Goal: Information Seeking & Learning: Stay updated

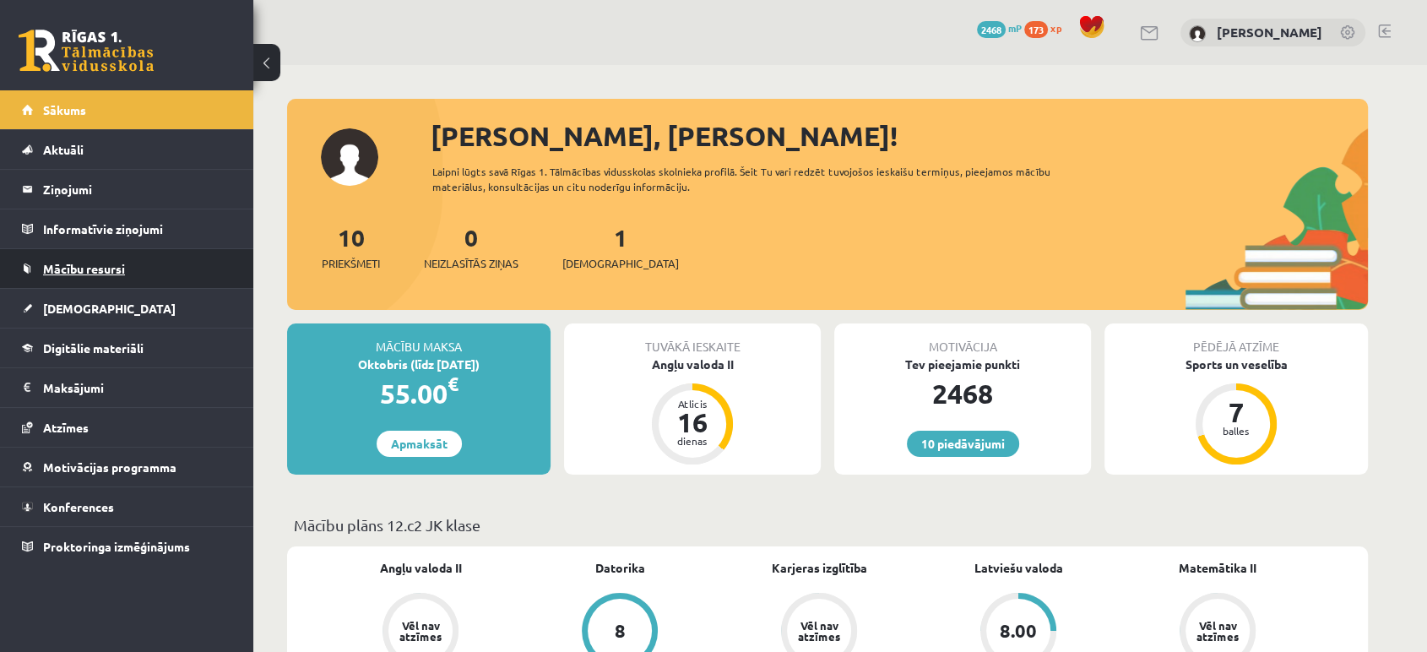
click at [124, 269] on span "Mācību resursi" at bounding box center [84, 268] width 82 height 15
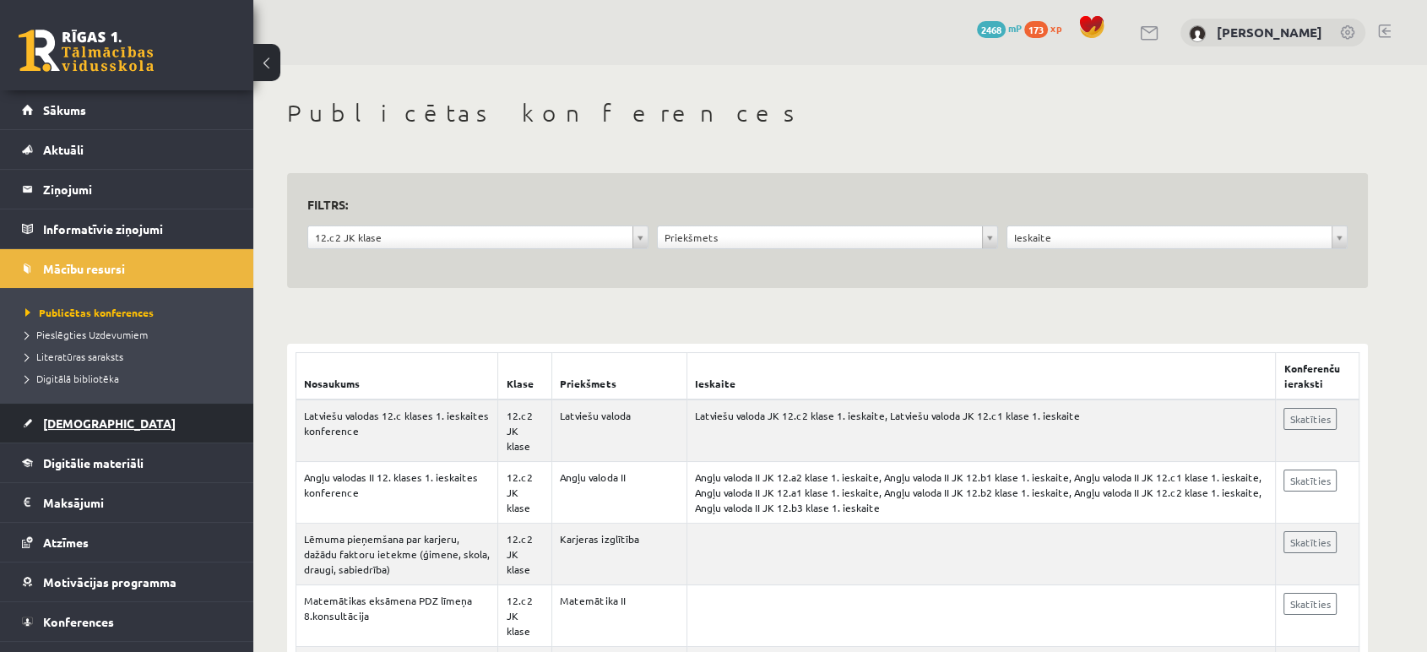
click at [101, 421] on link "[DEMOGRAPHIC_DATA]" at bounding box center [127, 423] width 210 height 39
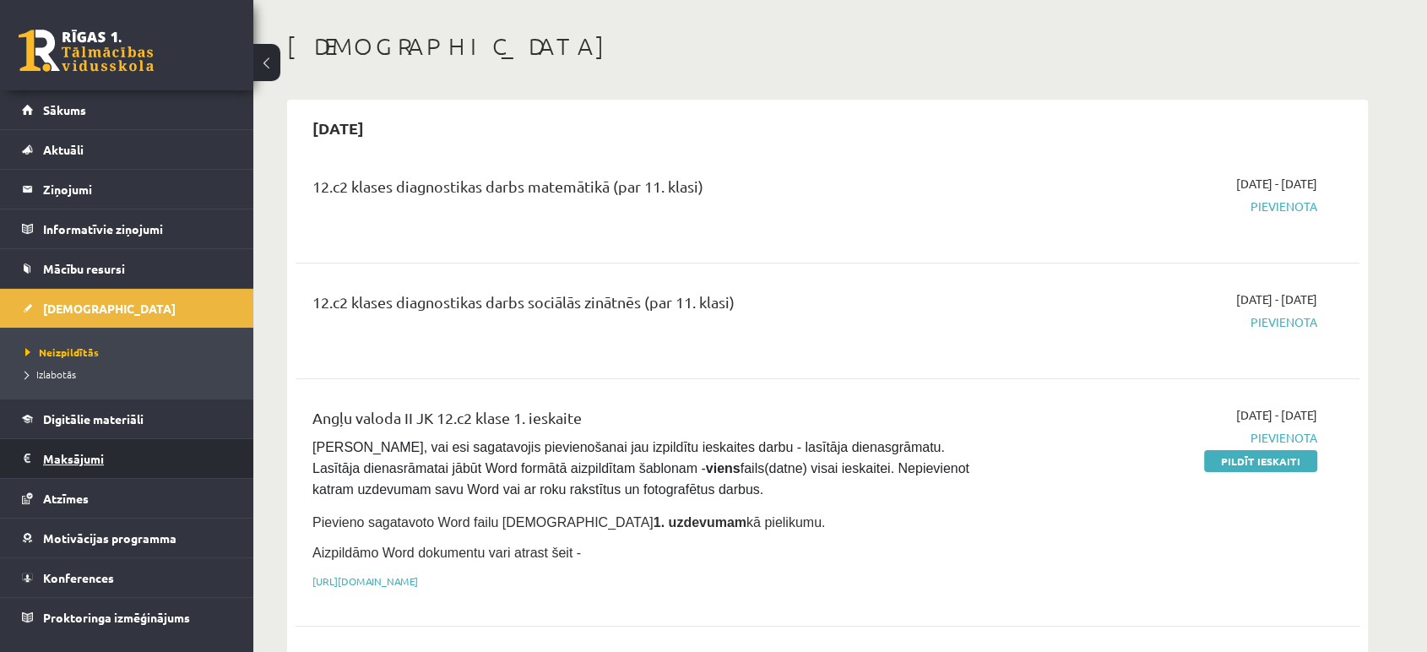
scroll to position [71, 0]
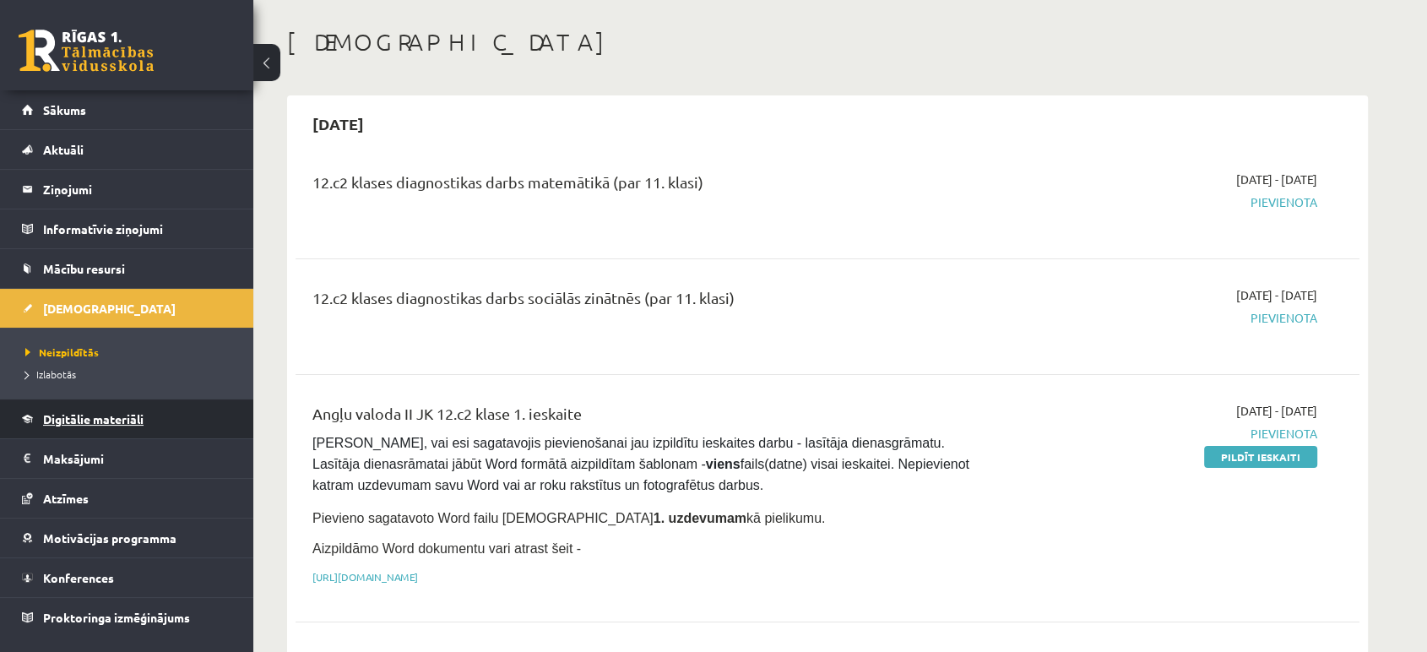
click at [114, 408] on link "Digitālie materiāli" at bounding box center [127, 418] width 210 height 39
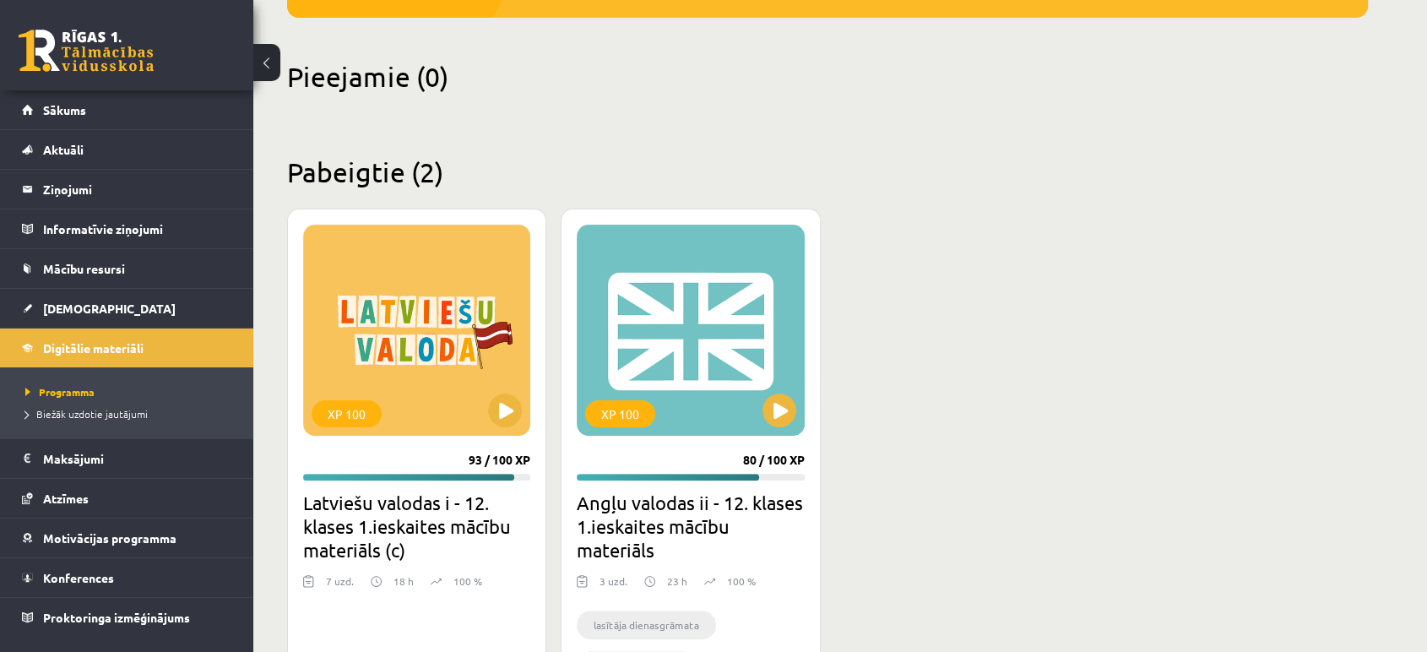
scroll to position [378, 0]
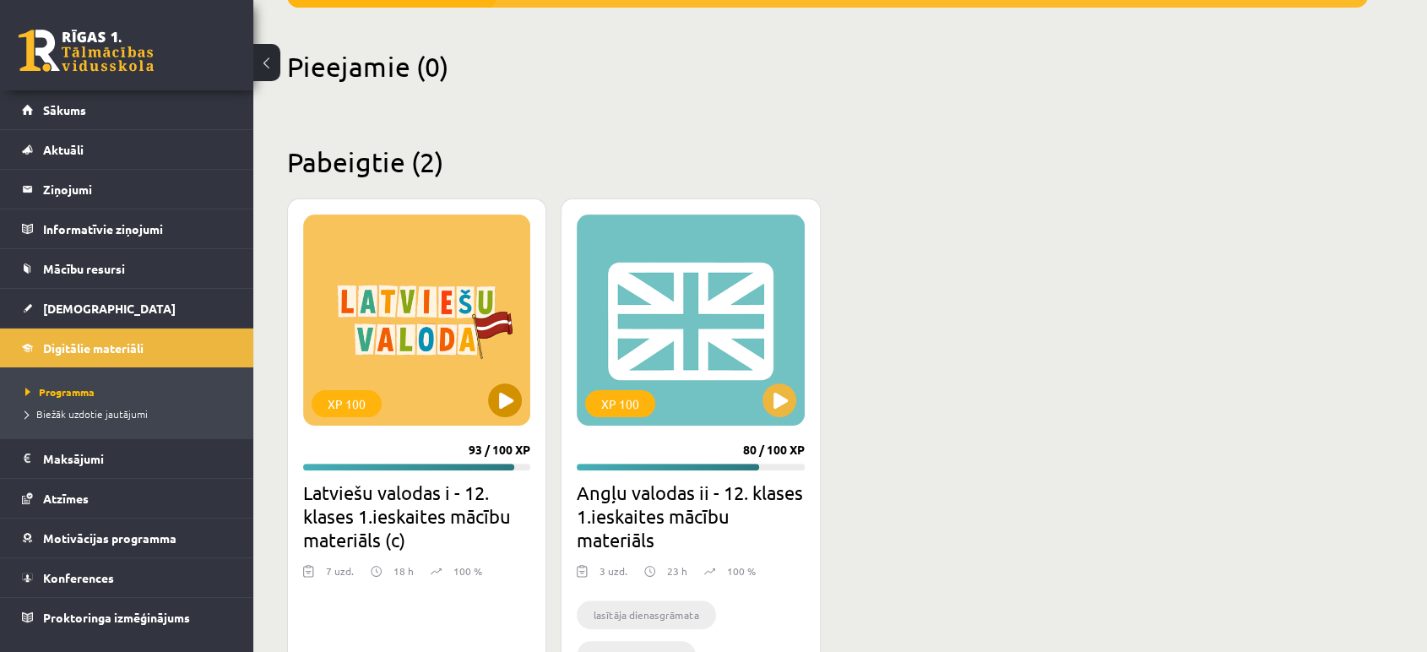
click at [443, 327] on div "XP 100" at bounding box center [416, 319] width 227 height 211
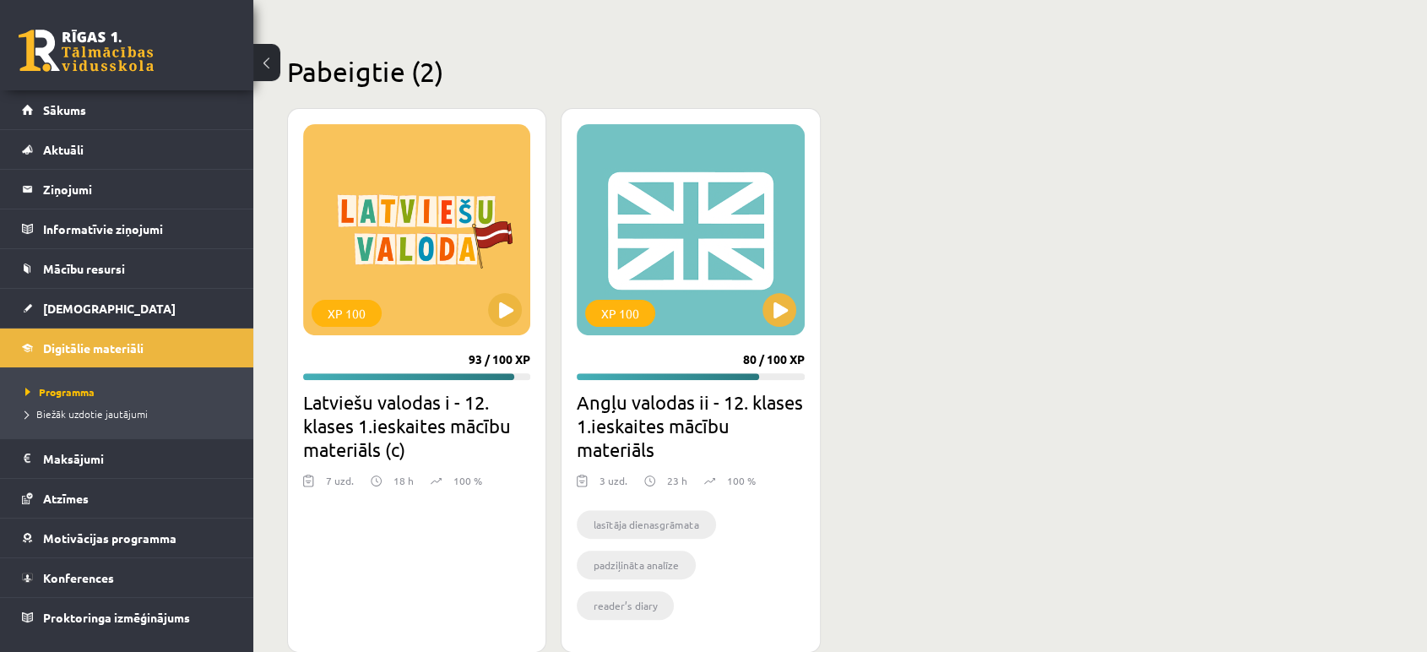
scroll to position [436, 0]
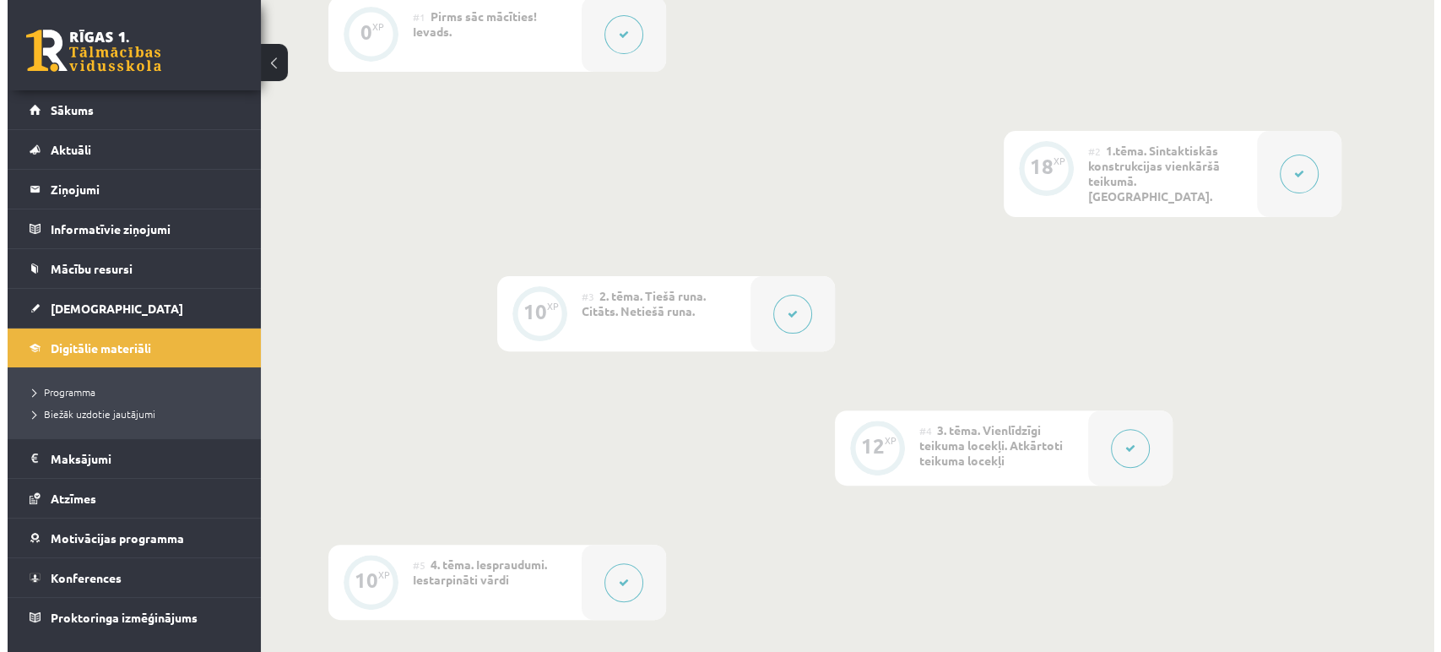
scroll to position [502, 0]
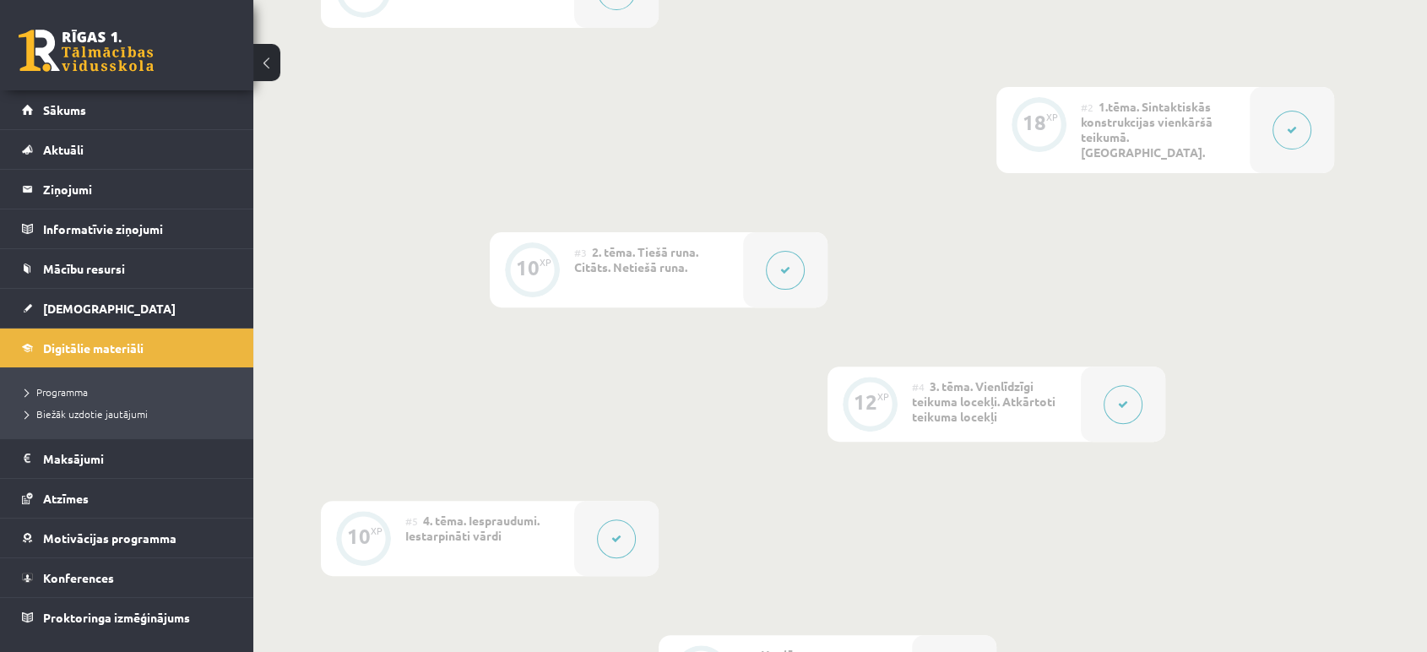
click at [1112, 392] on button at bounding box center [1122, 404] width 39 height 39
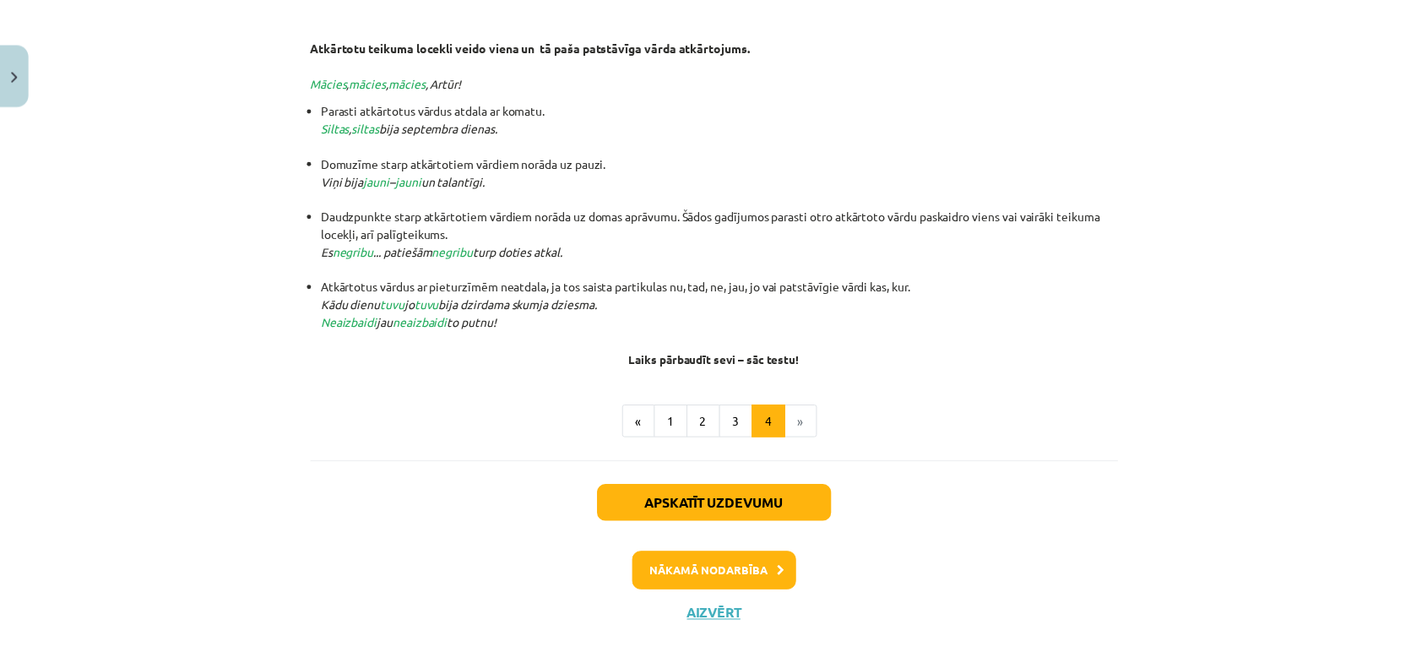
scroll to position [408, 0]
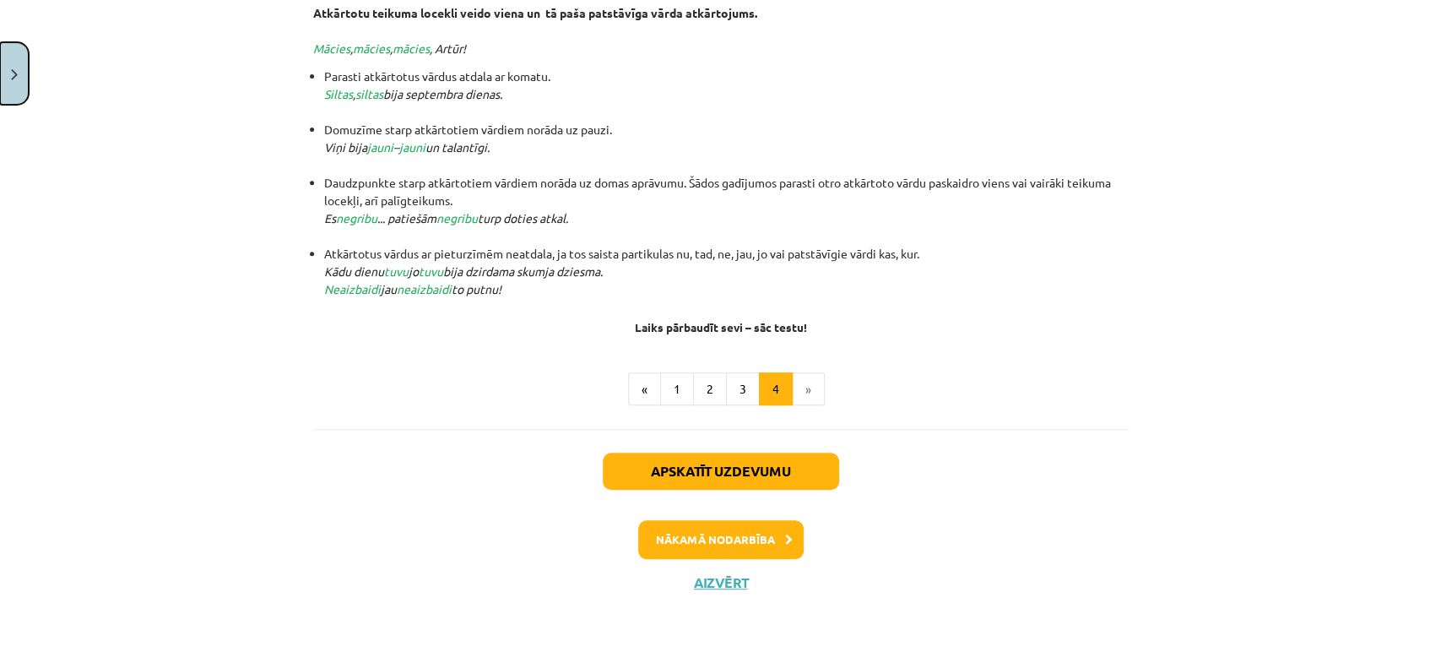
click at [20, 81] on button "Close" at bounding box center [14, 73] width 29 height 62
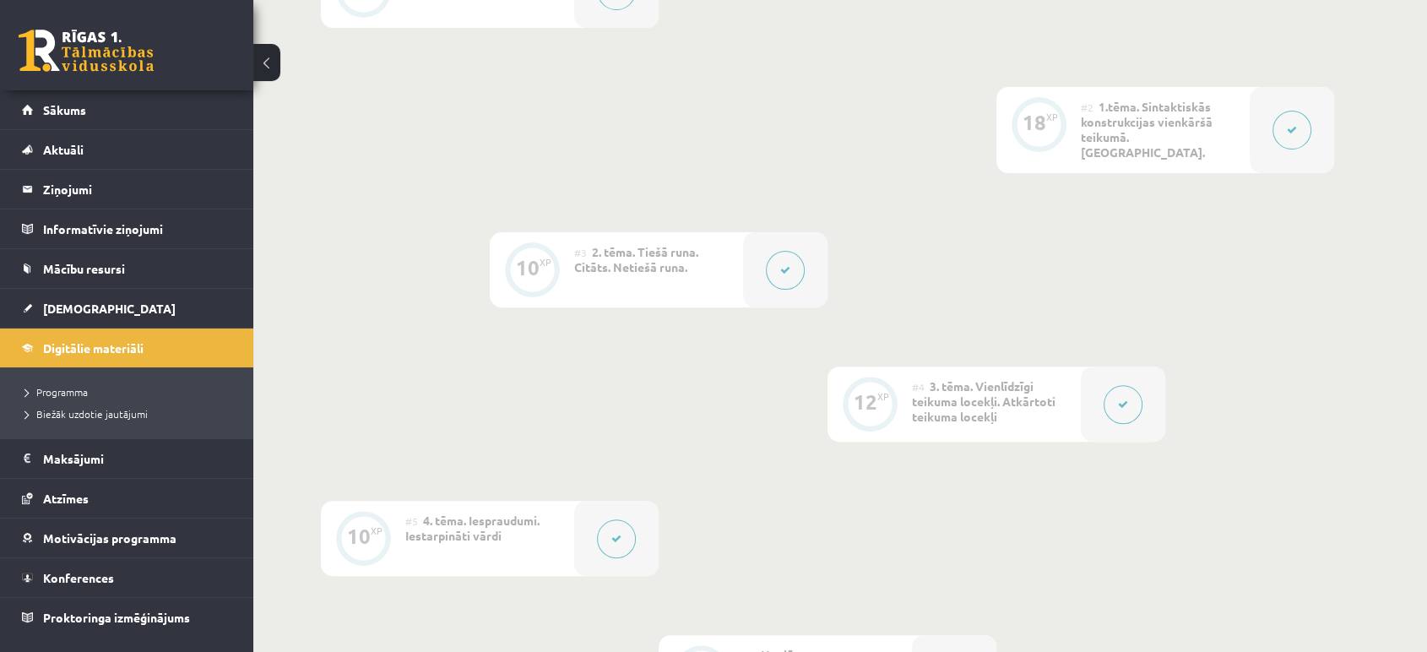
click at [99, 59] on link at bounding box center [86, 51] width 135 height 42
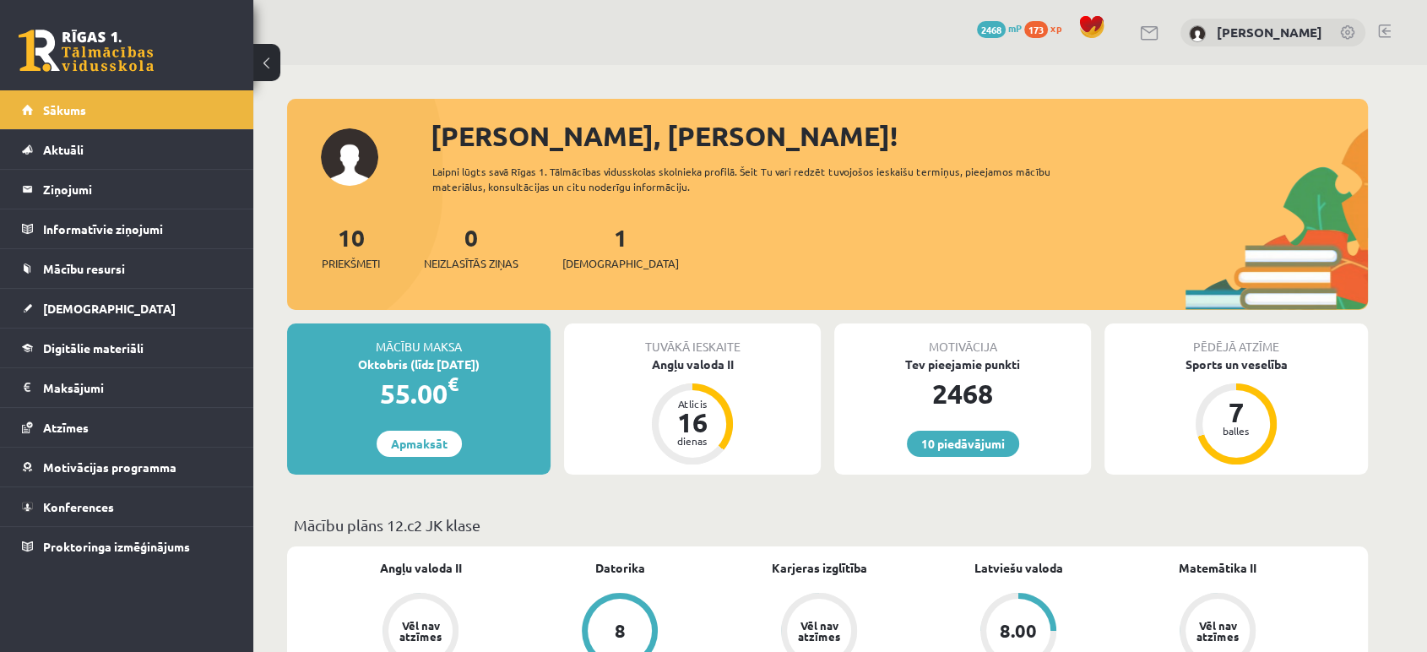
click at [794, 281] on div "10 Priekšmeti 0 Neizlasītās ziņas 1 Ieskaites" at bounding box center [827, 265] width 1081 height 90
click at [127, 263] on link "Mācību resursi" at bounding box center [127, 268] width 210 height 39
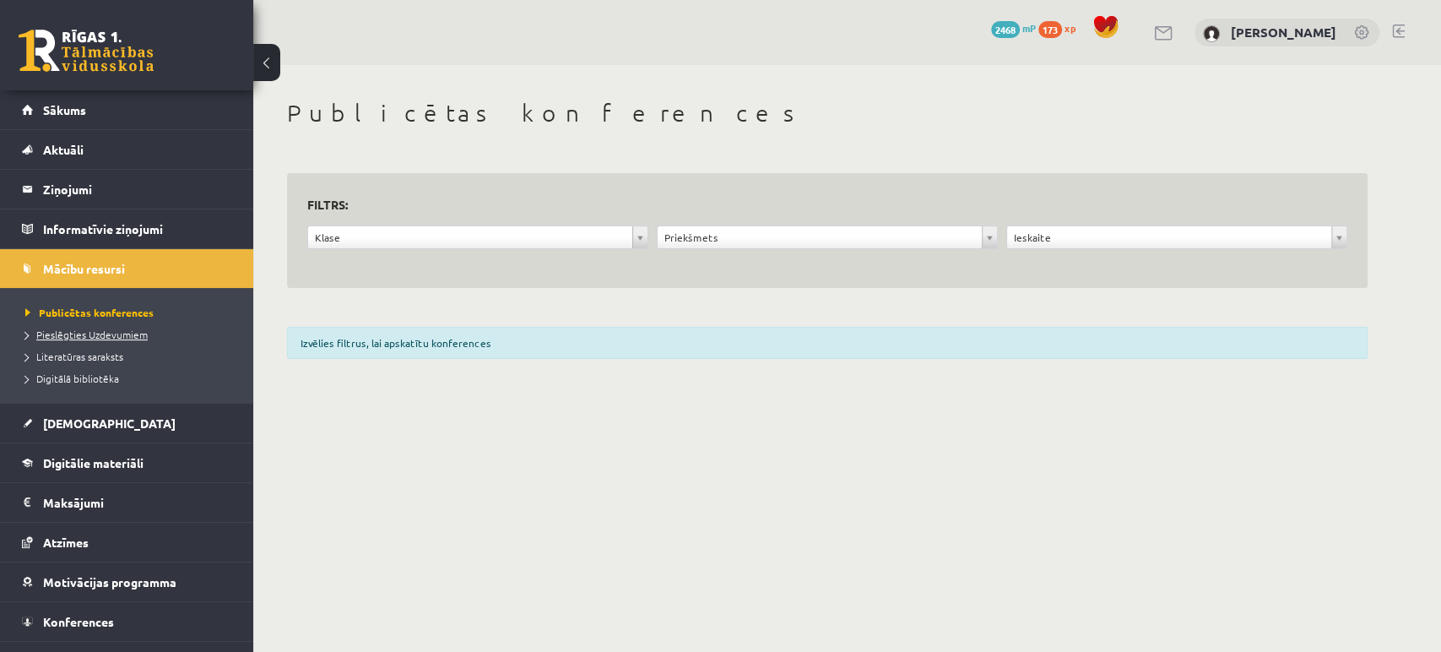
click at [116, 333] on span "Pieslēgties Uzdevumiem" at bounding box center [86, 335] width 122 height 14
click at [94, 374] on span "Digitālā bibliotēka" at bounding box center [72, 378] width 94 height 14
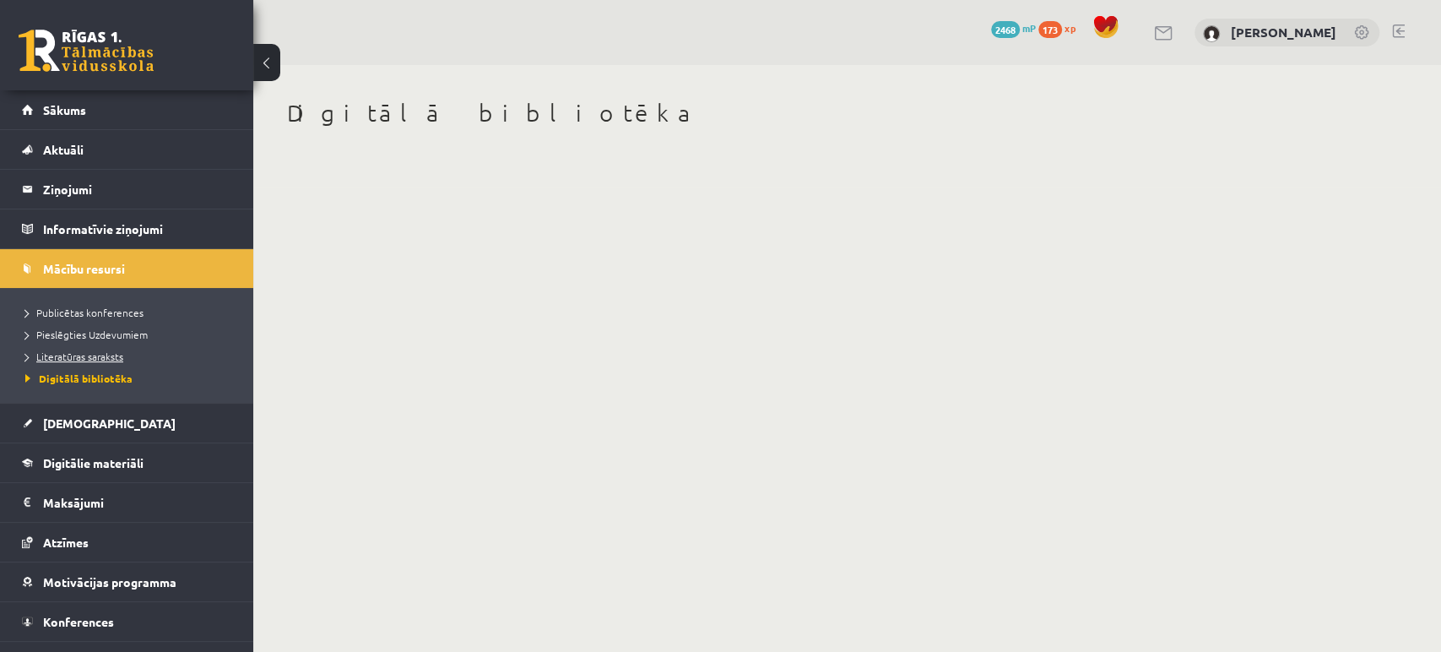
click at [105, 355] on span "Literatūras saraksts" at bounding box center [74, 357] width 98 height 14
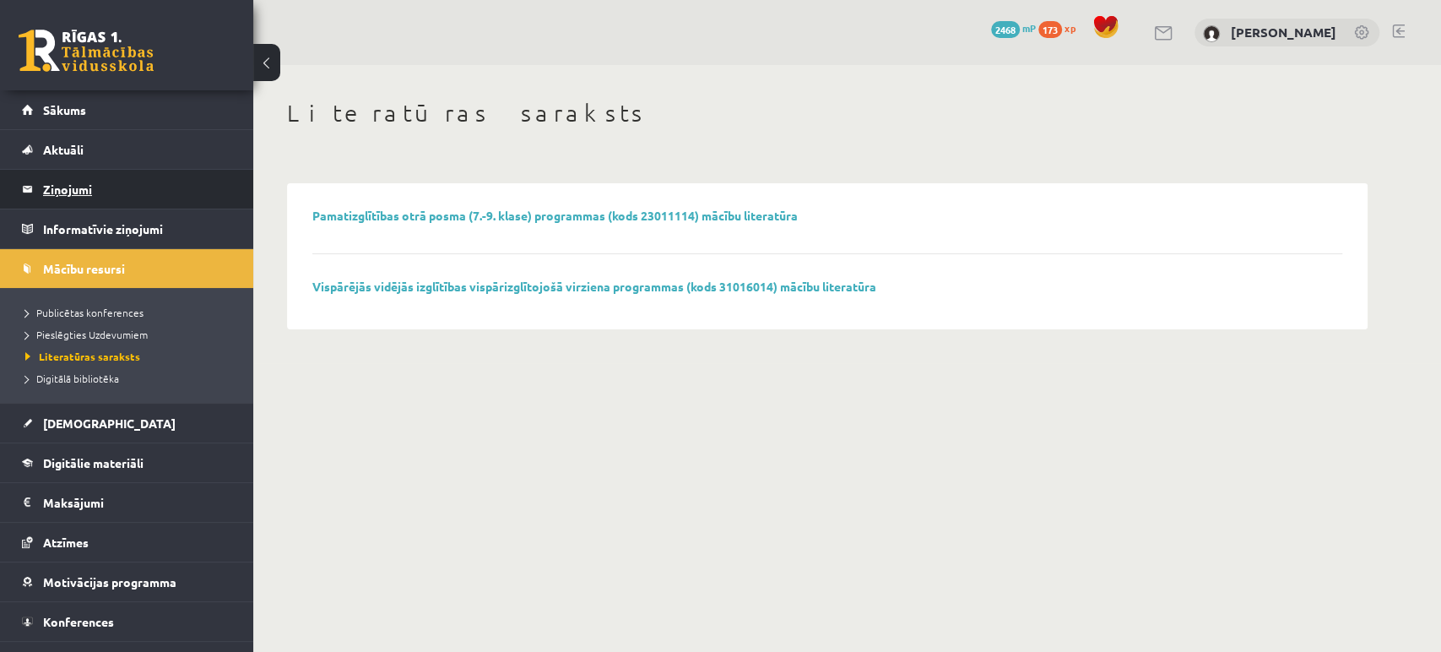
click at [122, 180] on legend "Ziņojumi 0" at bounding box center [137, 189] width 189 height 39
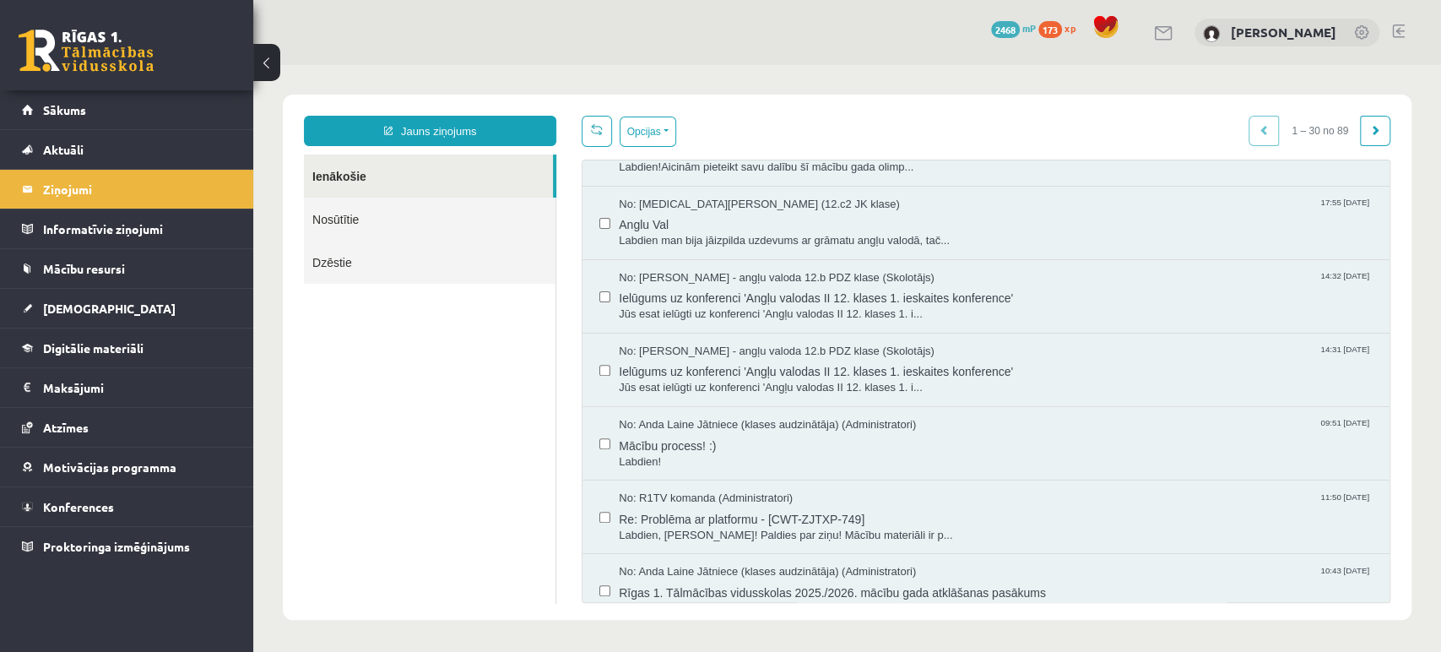
scroll to position [345, 0]
click at [680, 438] on span "Mācību process! :)" at bounding box center [996, 440] width 754 height 21
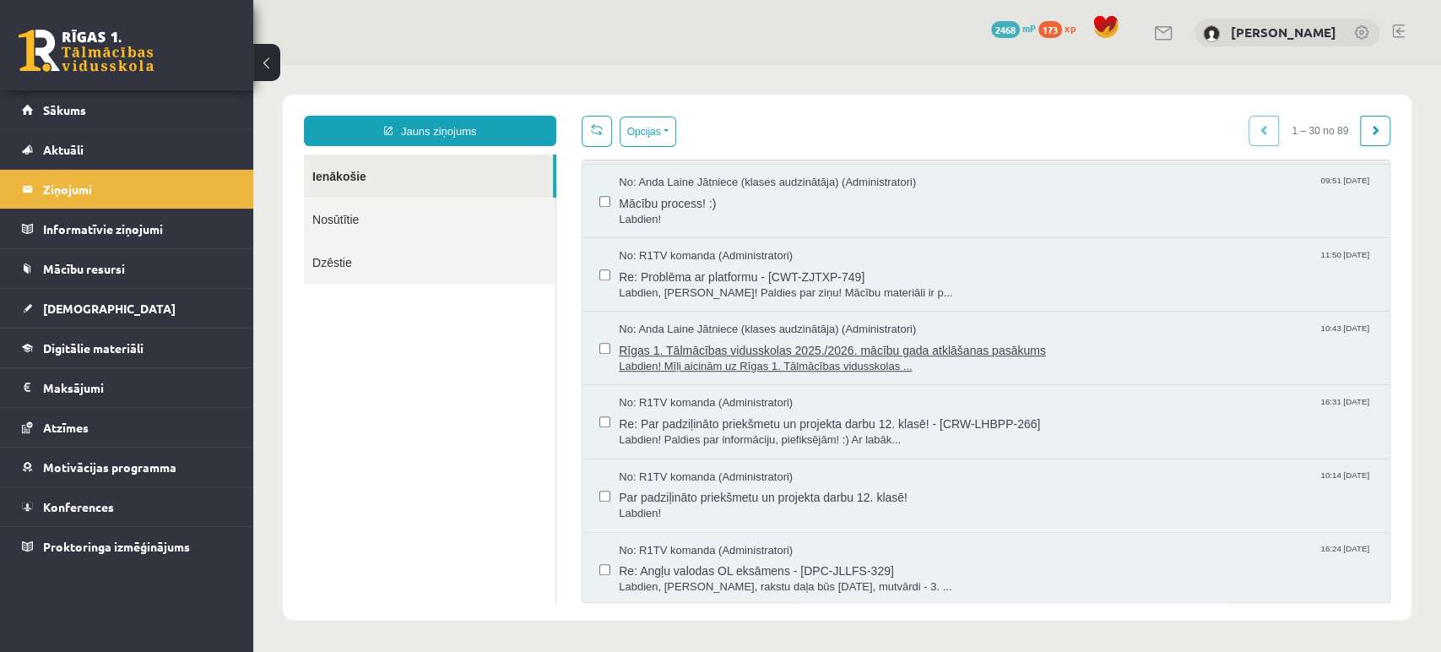
scroll to position [580, 0]
click at [767, 342] on span "Rīgas 1. Tālmācības vidusskolas 2025./2026. mācību gada atklāšanas pasākums" at bounding box center [996, 352] width 754 height 21
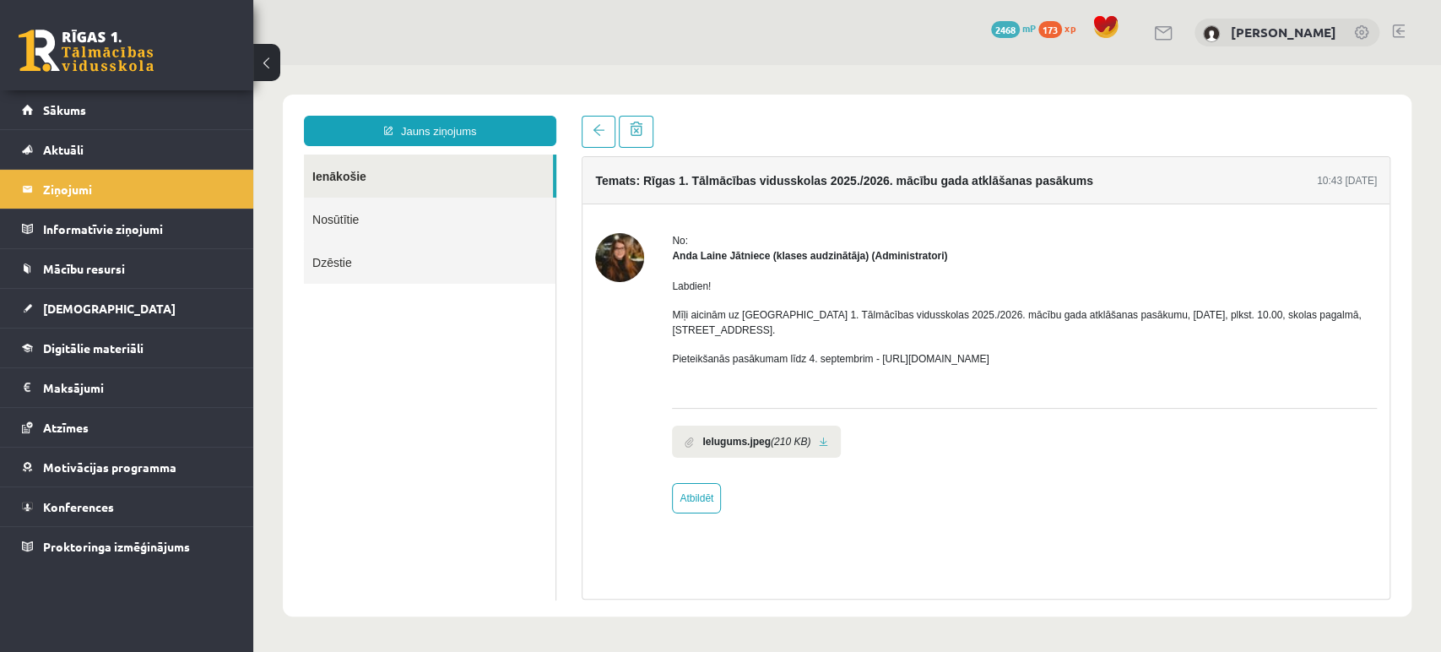
scroll to position [0, 0]
click at [604, 130] on span at bounding box center [599, 130] width 12 height 12
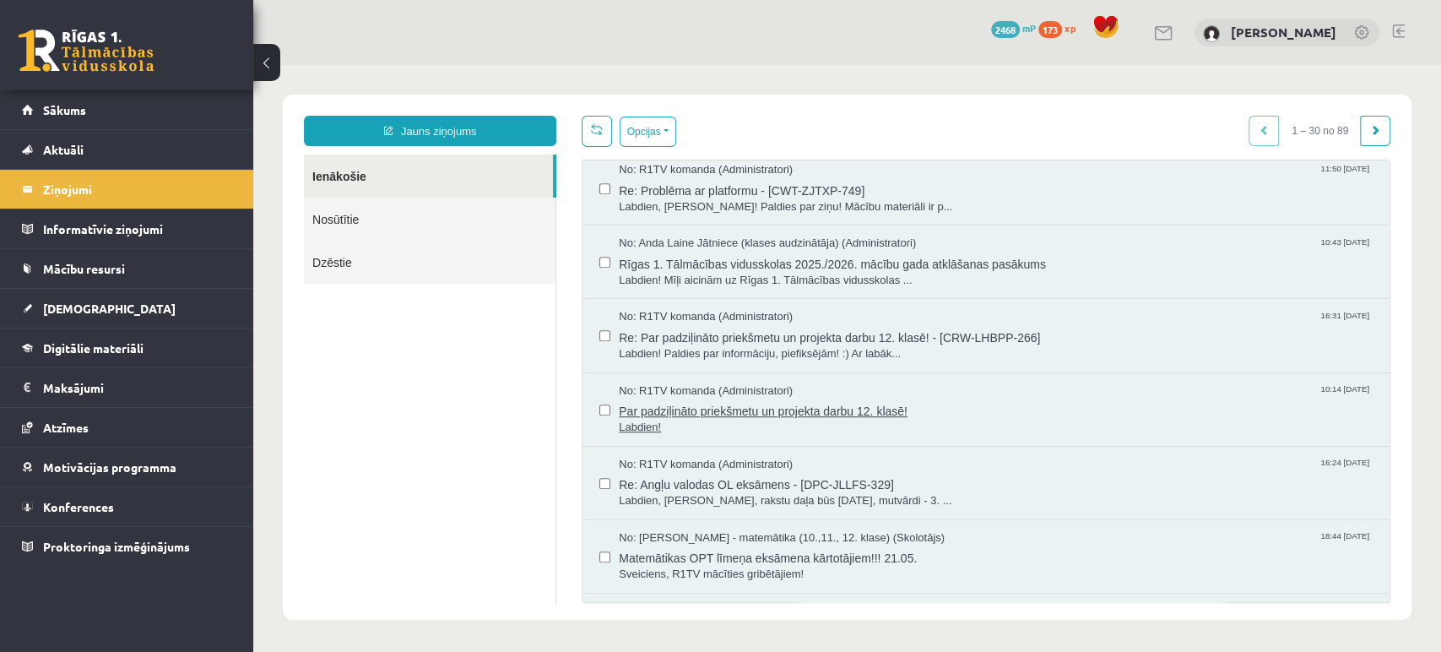
scroll to position [671, 0]
click at [144, 228] on legend "Informatīvie ziņojumi 0" at bounding box center [137, 228] width 189 height 39
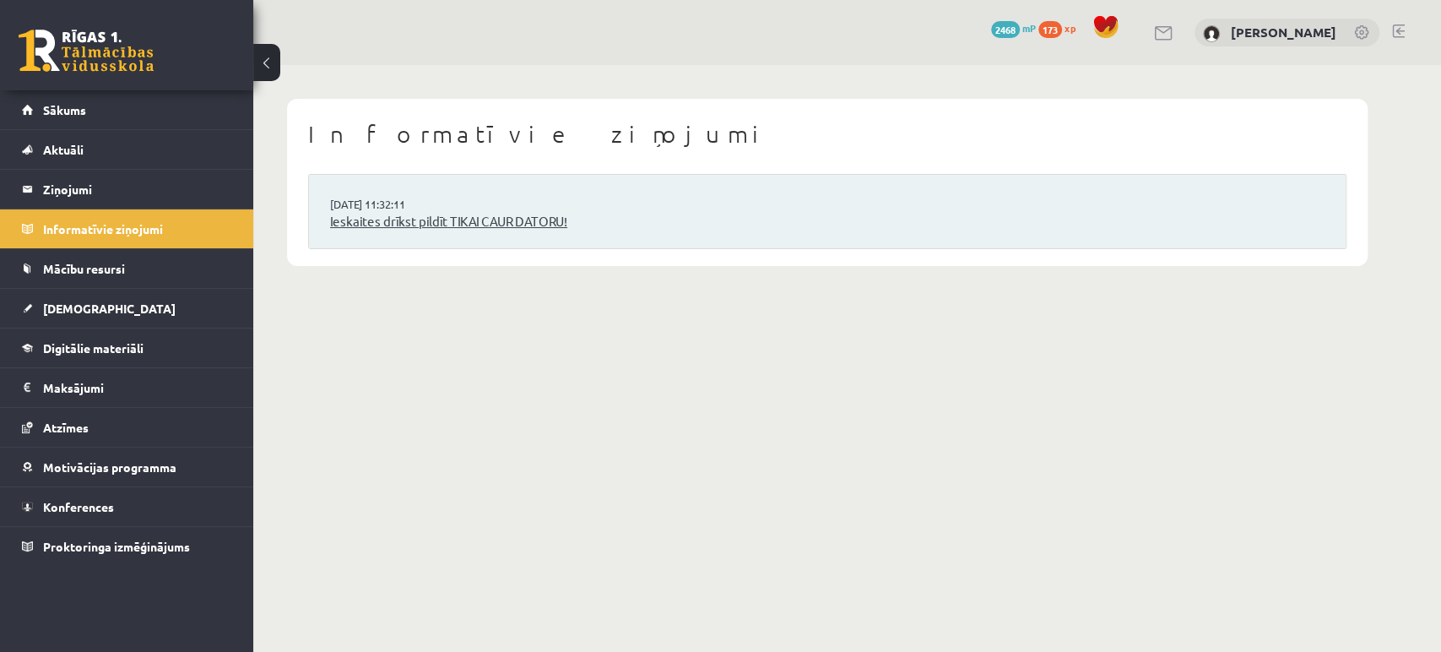
click at [393, 221] on link "Ieskaites drīkst pildīt TIKAI CAUR DATORU!" at bounding box center [827, 221] width 995 height 19
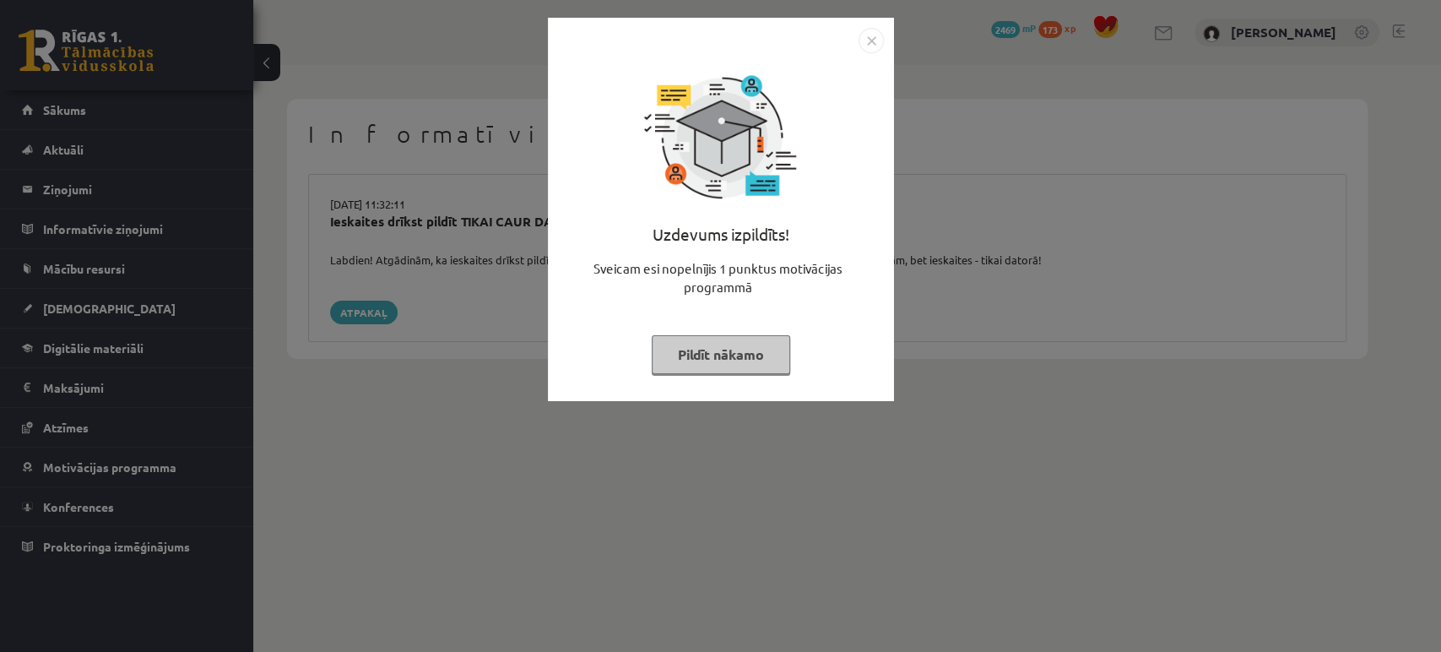
click at [743, 355] on button "Pildīt nākamo" at bounding box center [721, 354] width 138 height 39
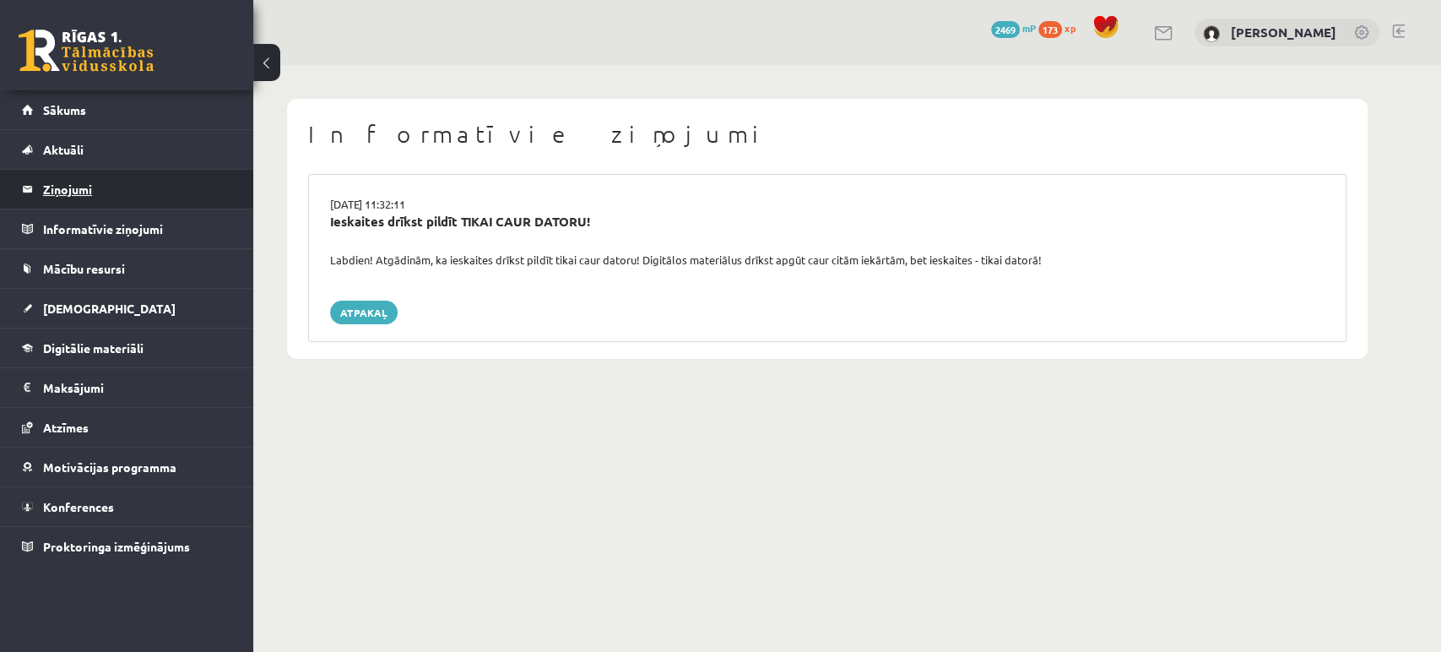
click at [74, 187] on legend "Ziņojumi 0" at bounding box center [137, 189] width 189 height 39
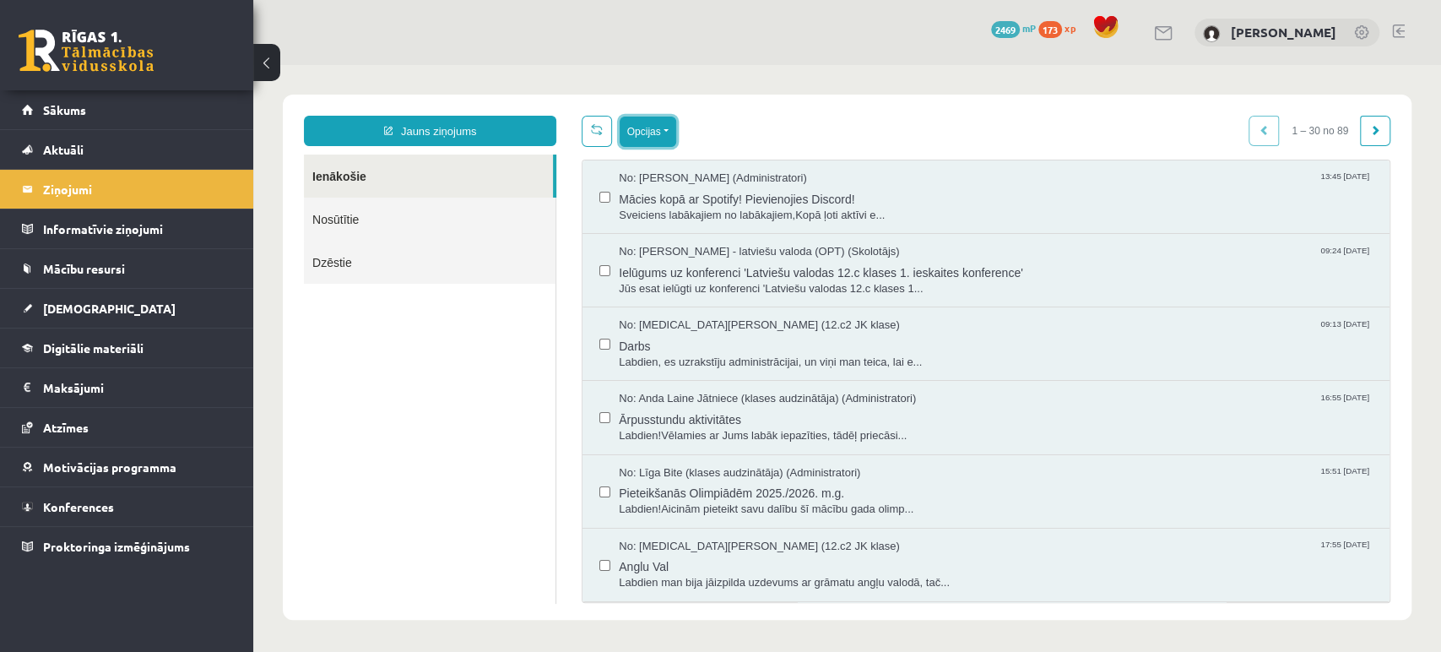
click at [662, 127] on button "Opcijas" at bounding box center [648, 132] width 57 height 30
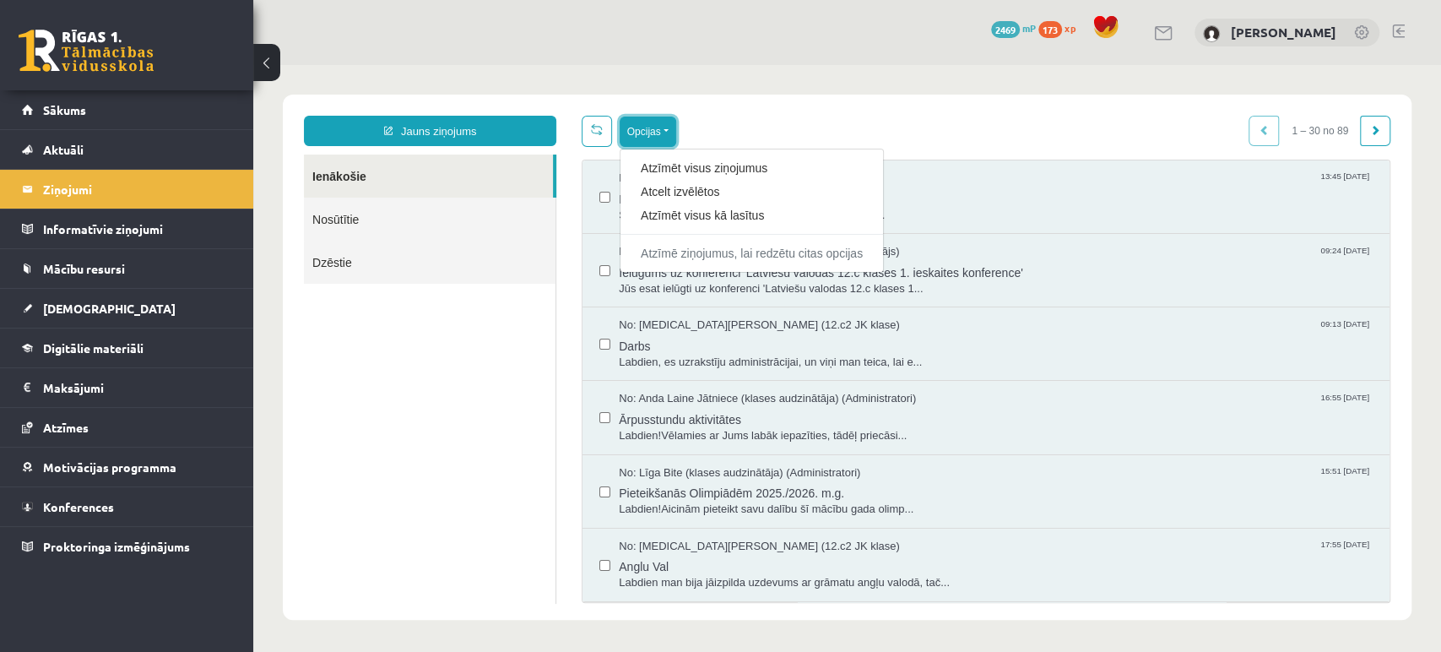
click at [662, 127] on button "Opcijas" at bounding box center [648, 132] width 57 height 30
